Goal: Task Accomplishment & Management: Use online tool/utility

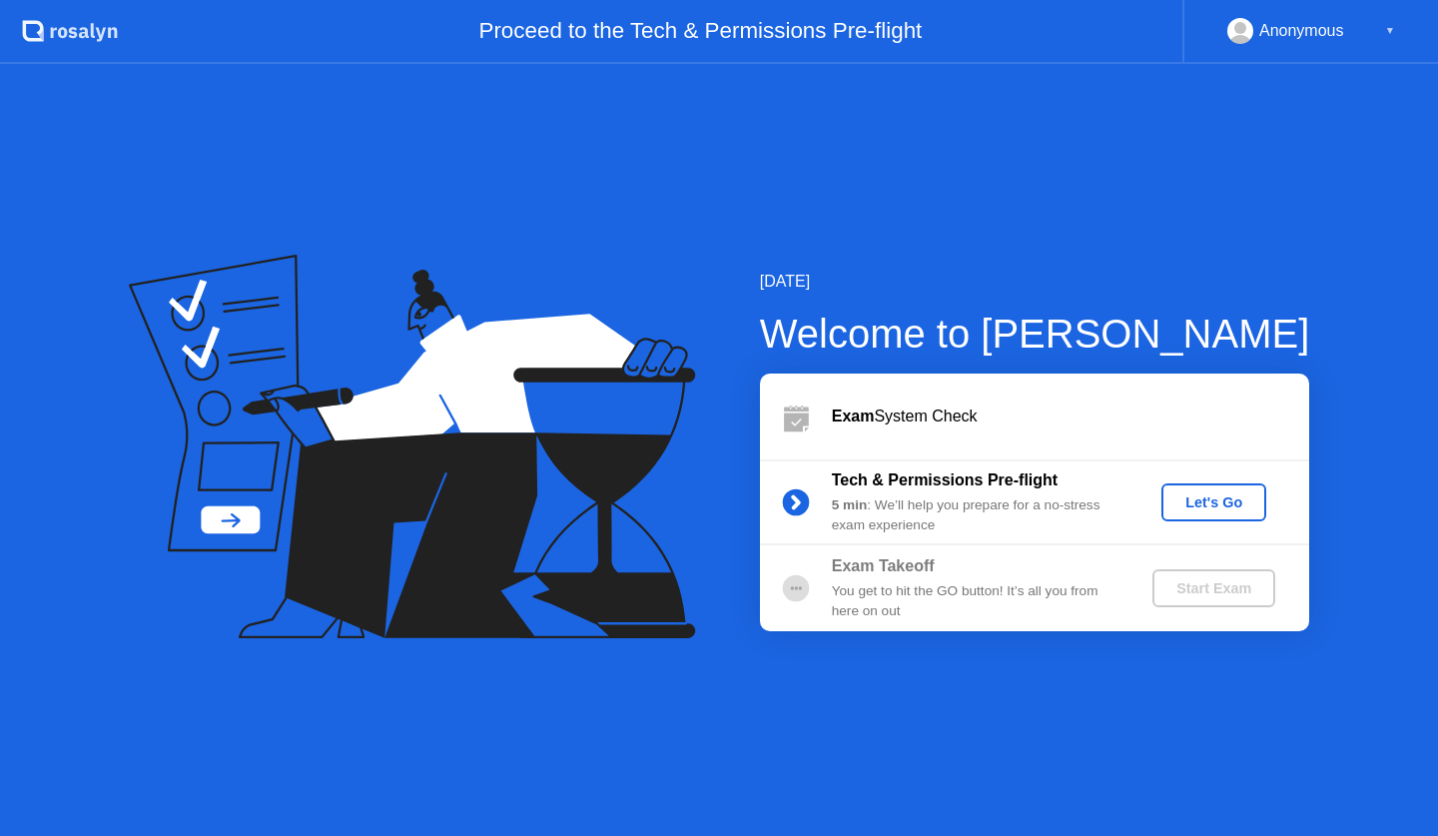
click at [1221, 494] on div "Let's Go" at bounding box center [1213, 502] width 89 height 16
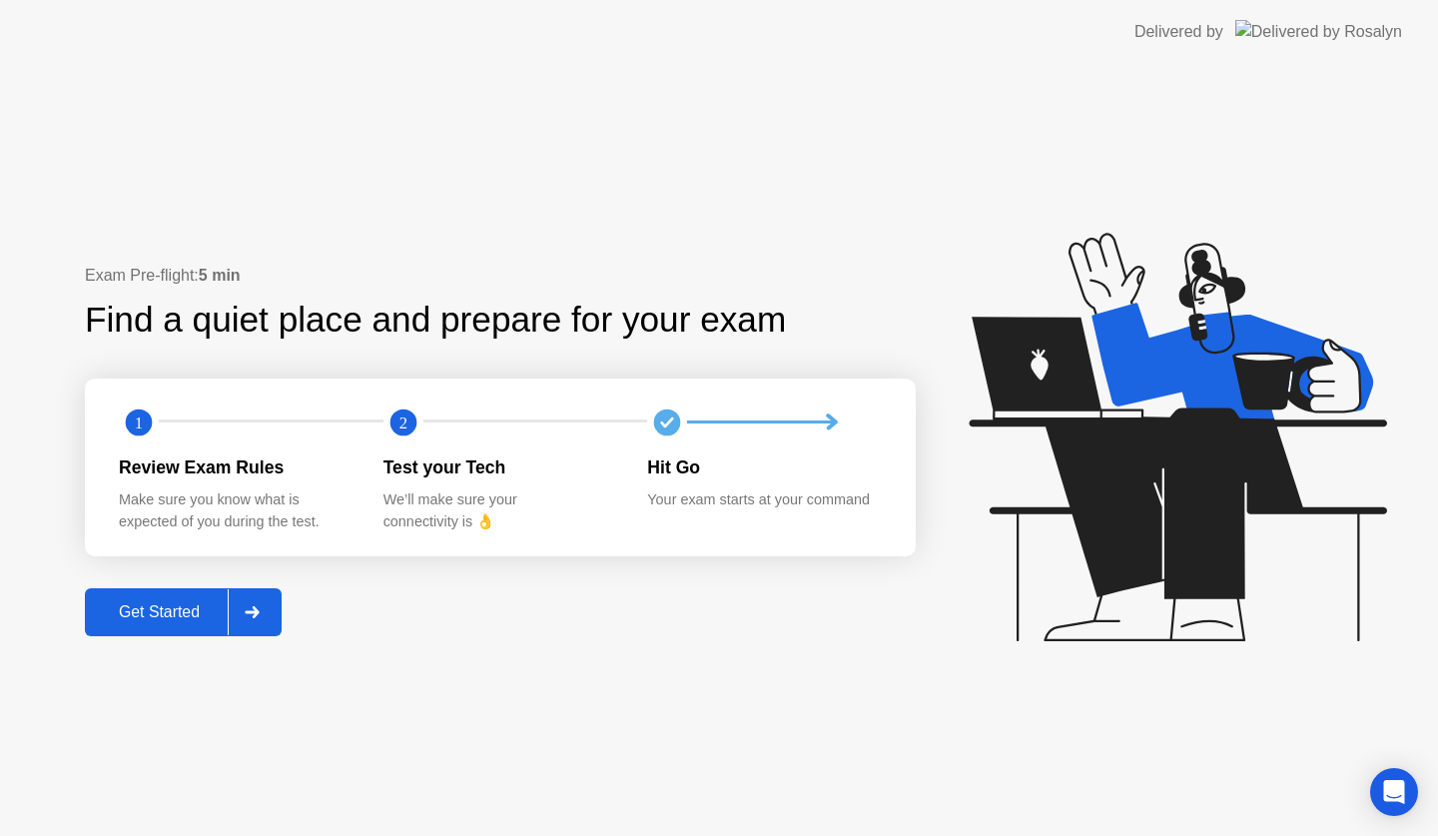
click at [275, 602] on div at bounding box center [252, 612] width 48 height 46
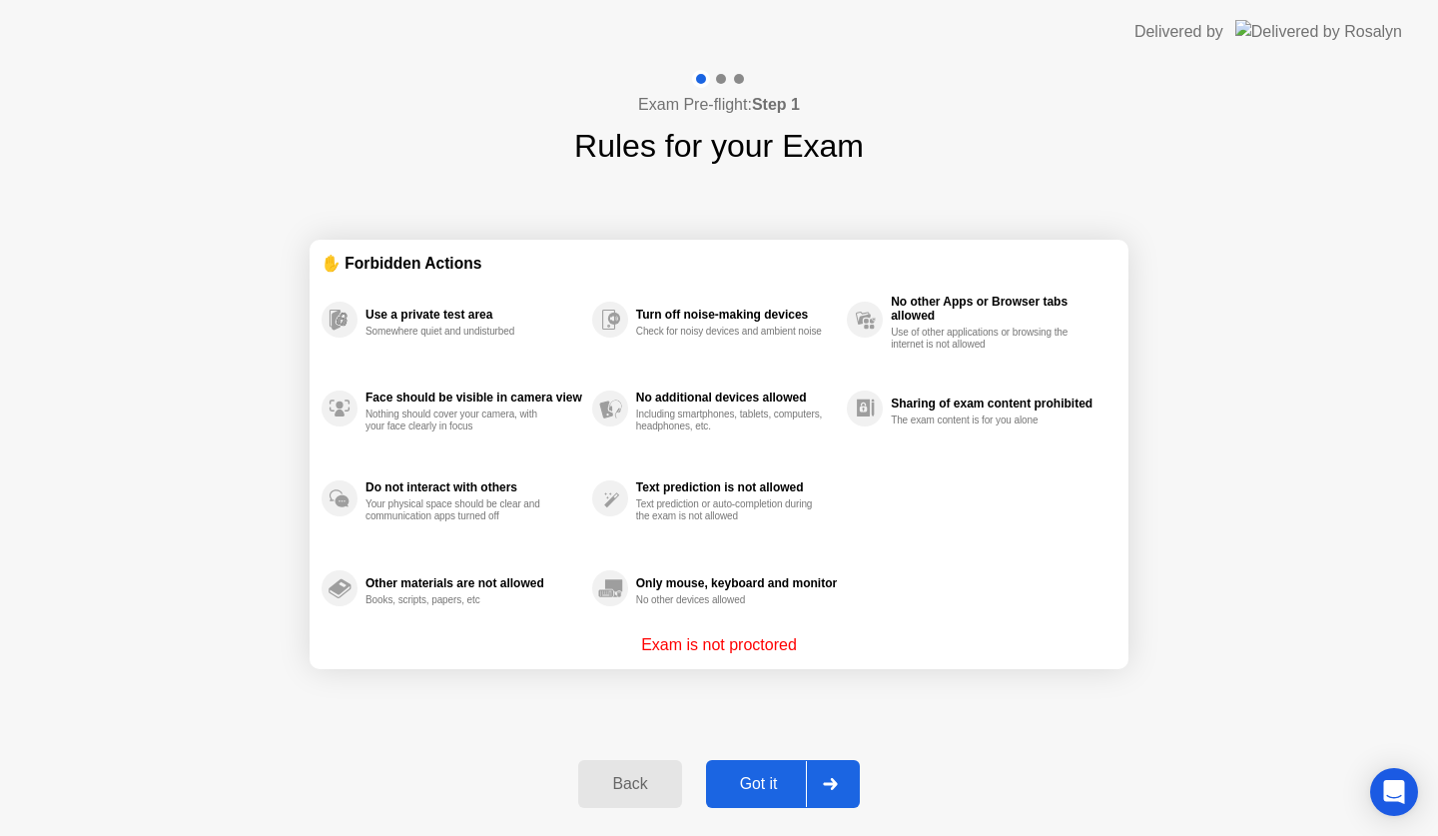
click at [826, 777] on div at bounding box center [830, 784] width 48 height 46
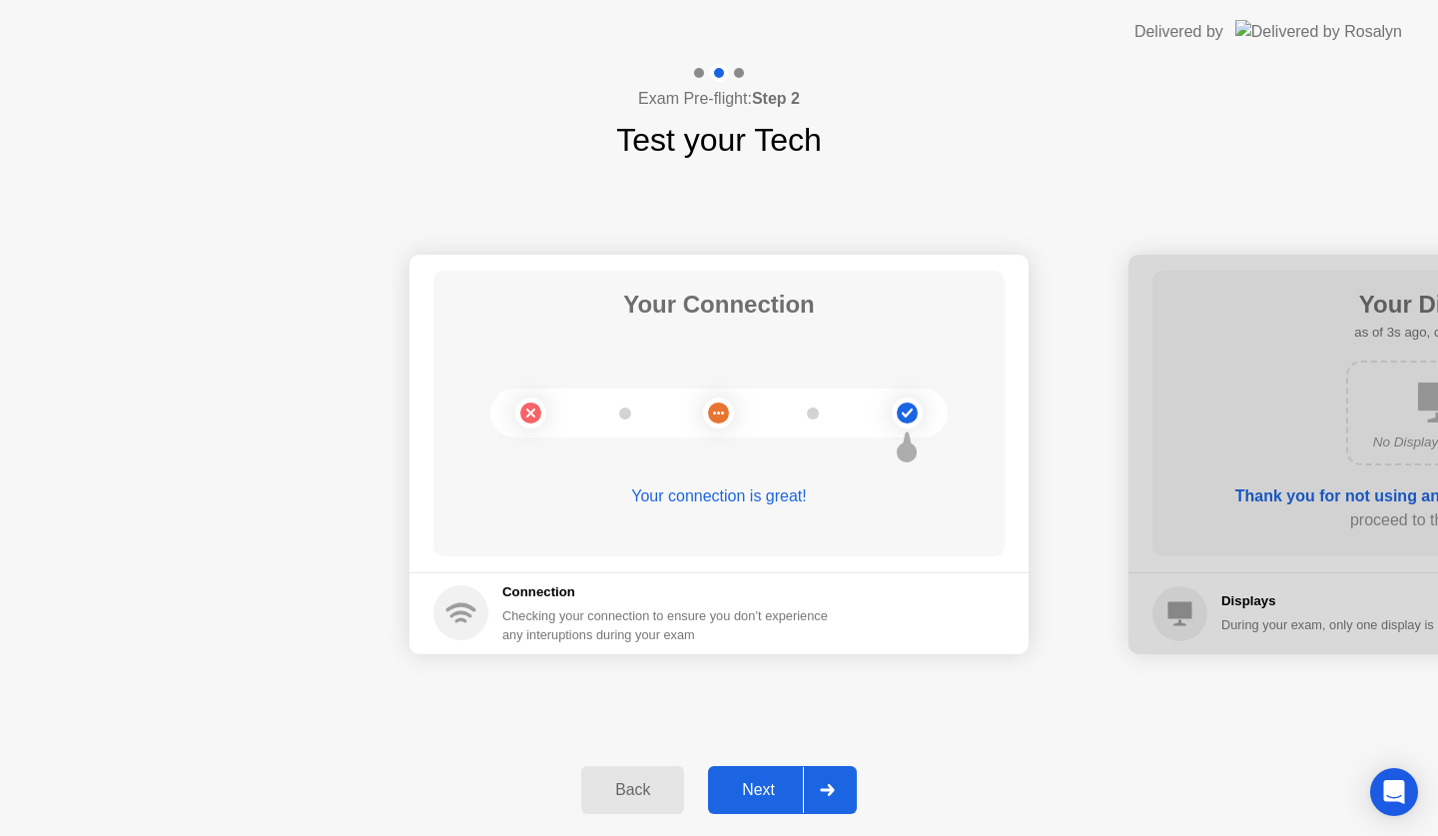
click at [826, 777] on div at bounding box center [827, 790] width 48 height 46
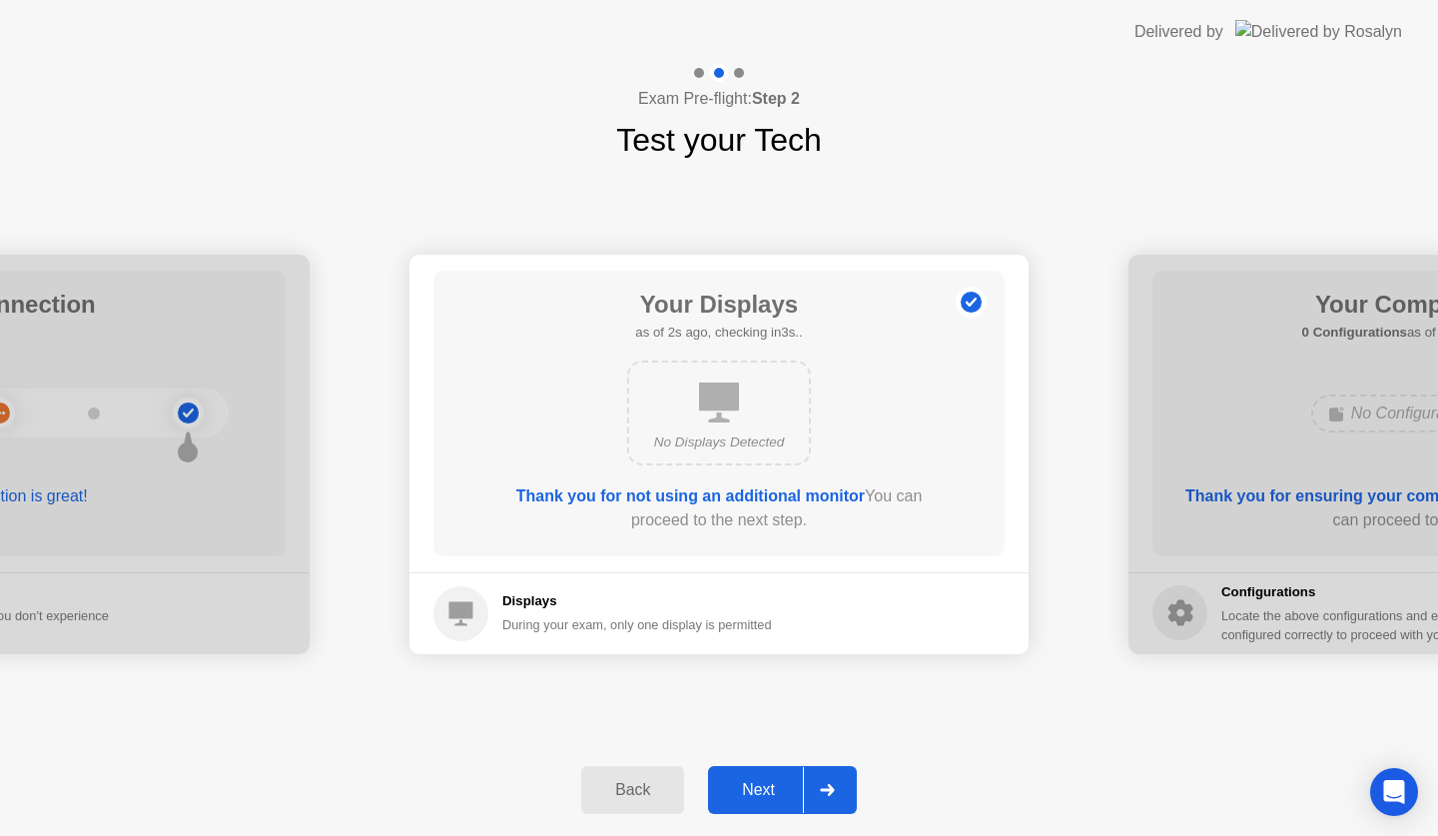
click at [826, 777] on div at bounding box center [827, 790] width 48 height 46
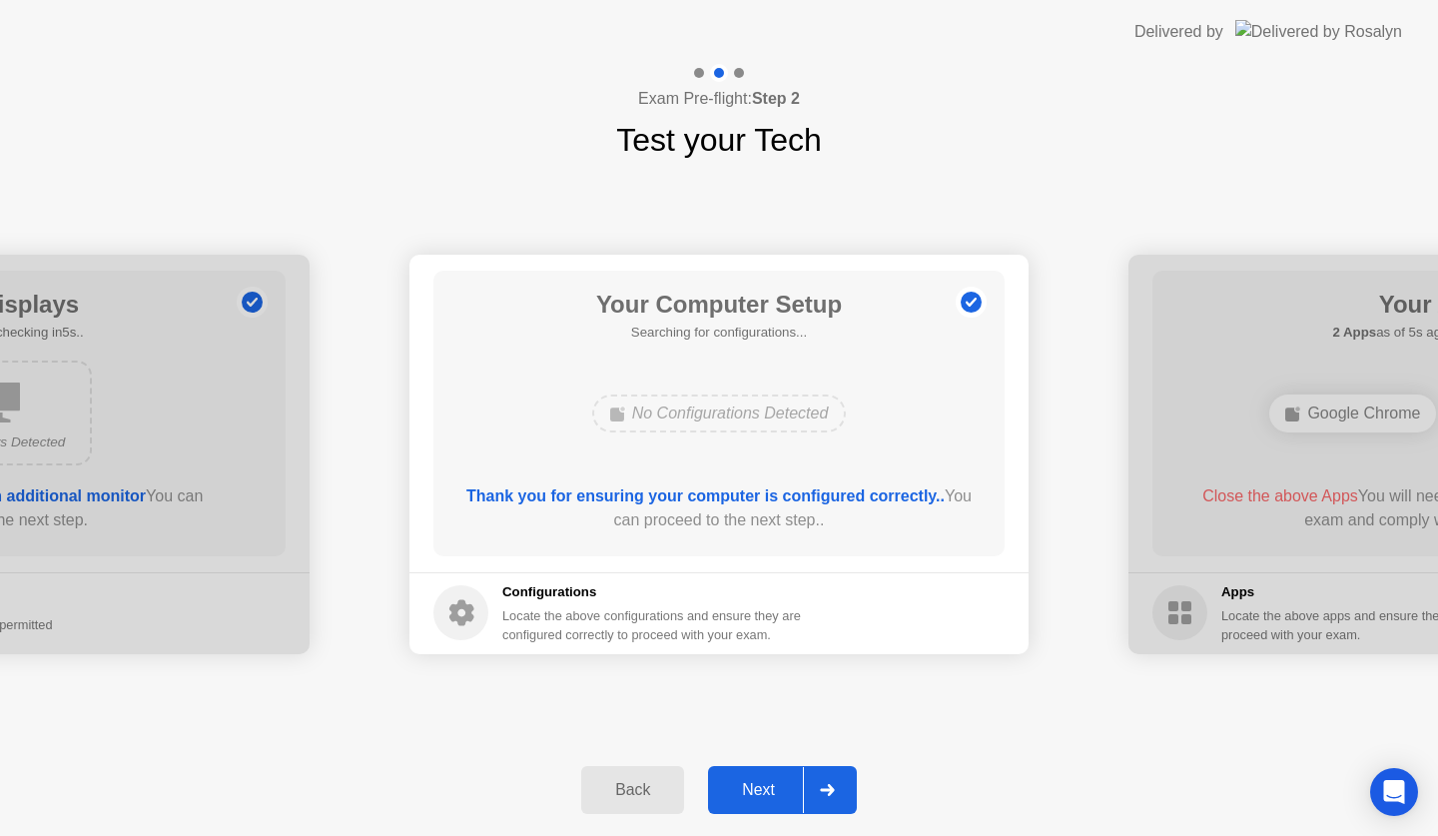
click at [826, 777] on div at bounding box center [827, 790] width 48 height 46
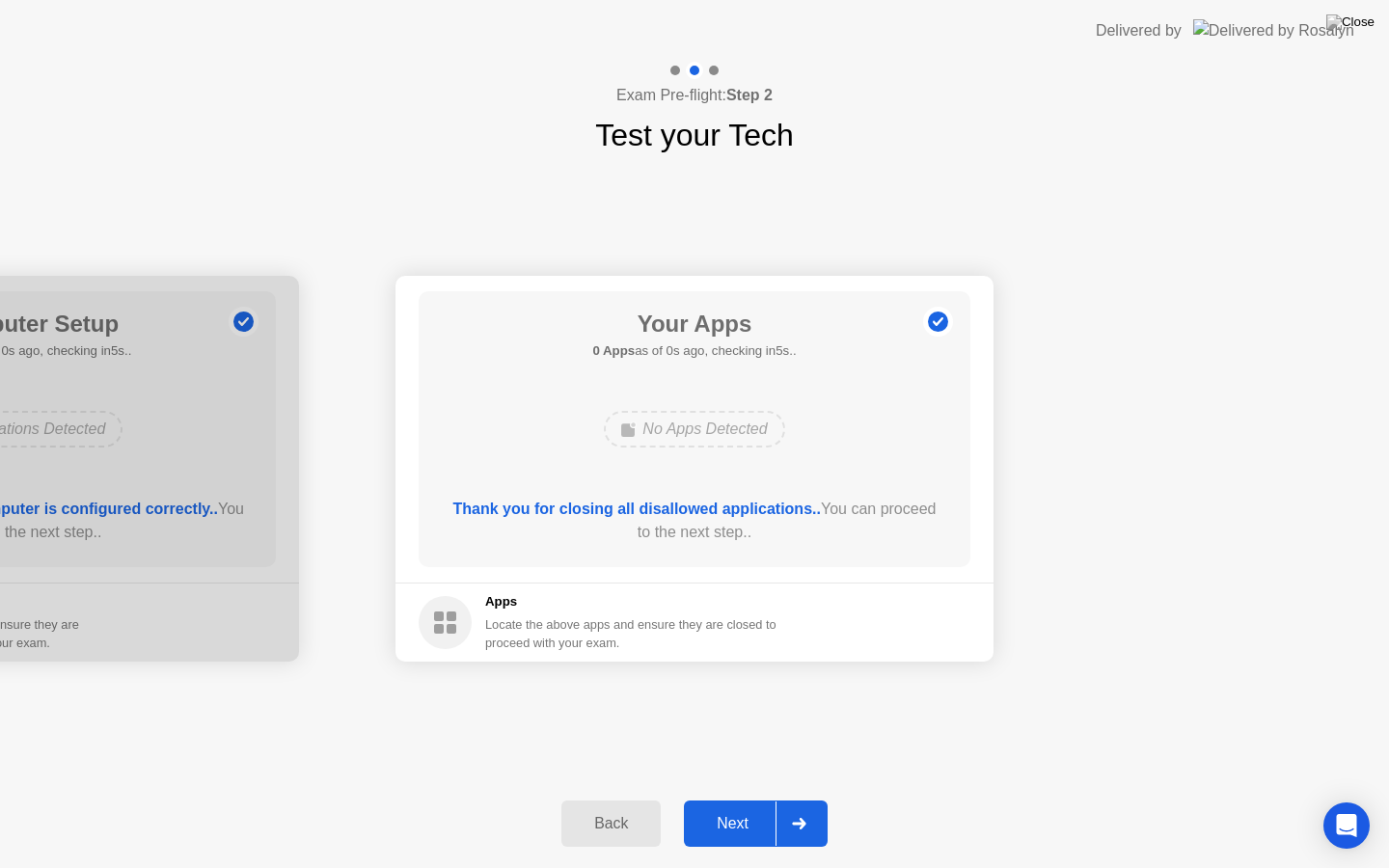
click at [878, 420] on div "No Apps Detected" at bounding box center [694, 429] width 441 height 52
click at [805, 806] on div at bounding box center [799, 824] width 46 height 44
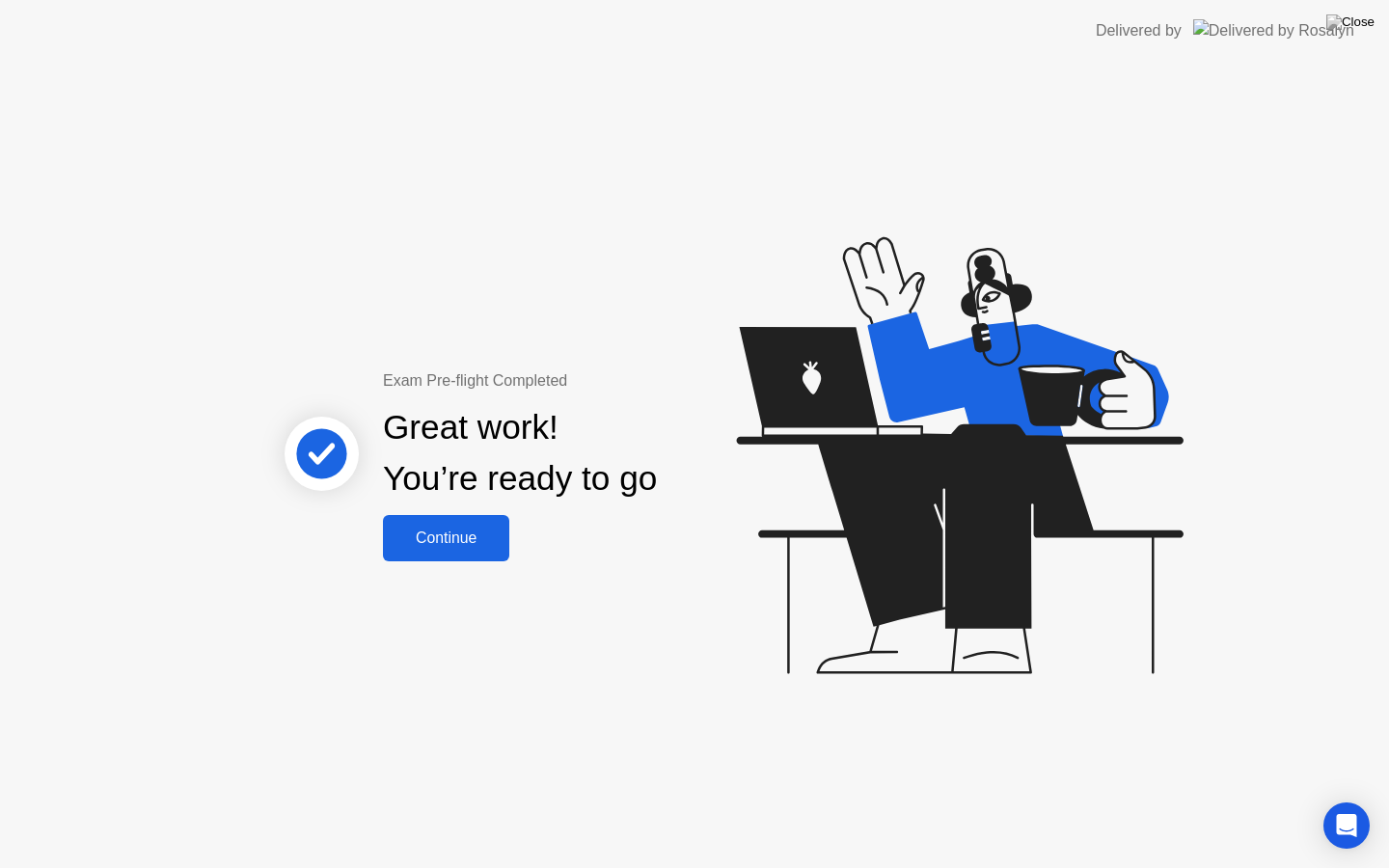
click at [499, 532] on div "Continue" at bounding box center [445, 538] width 115 height 17
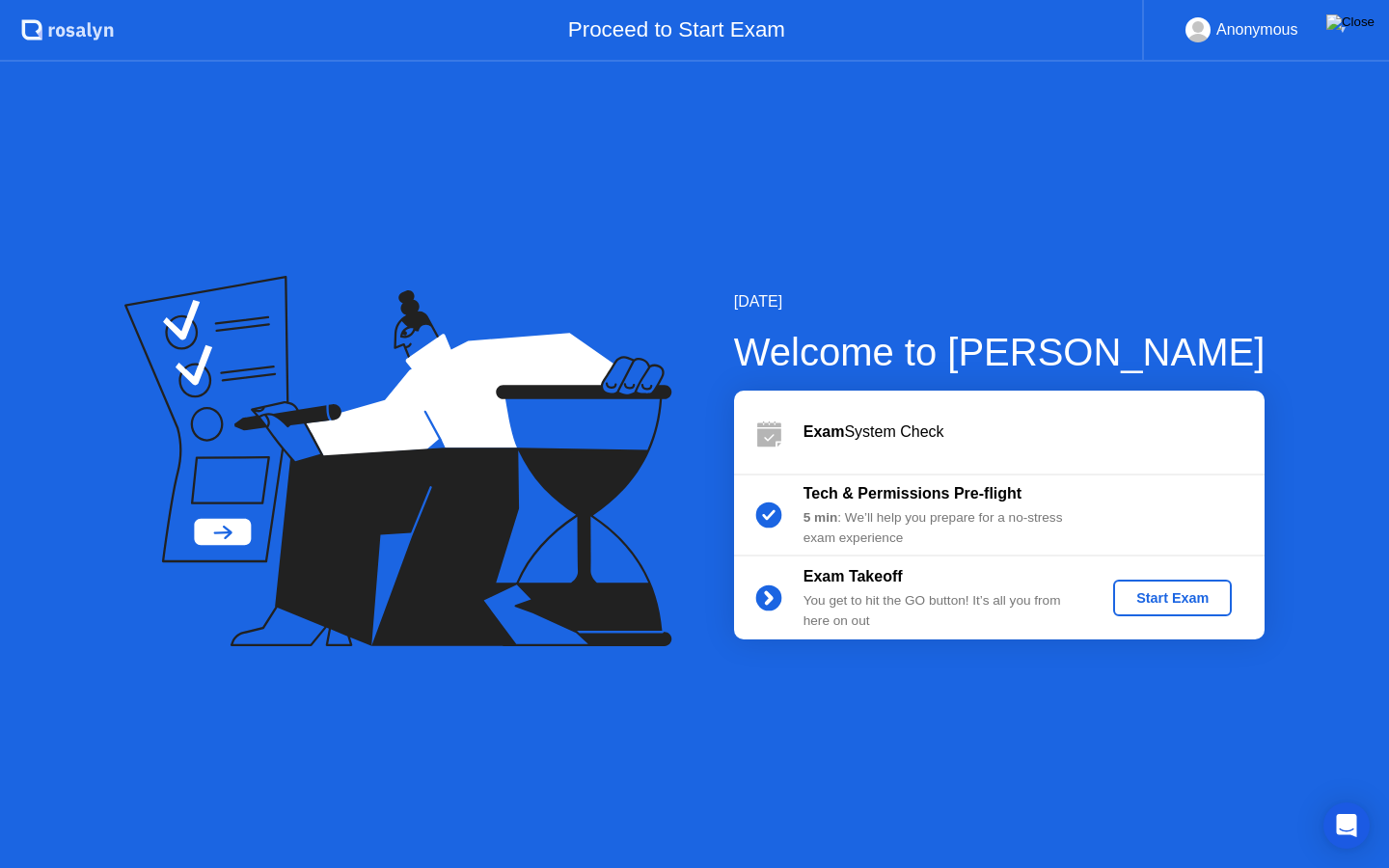
click at [1366, 30] on img at bounding box center [1350, 22] width 48 height 15
